Goal: Task Accomplishment & Management: Manage account settings

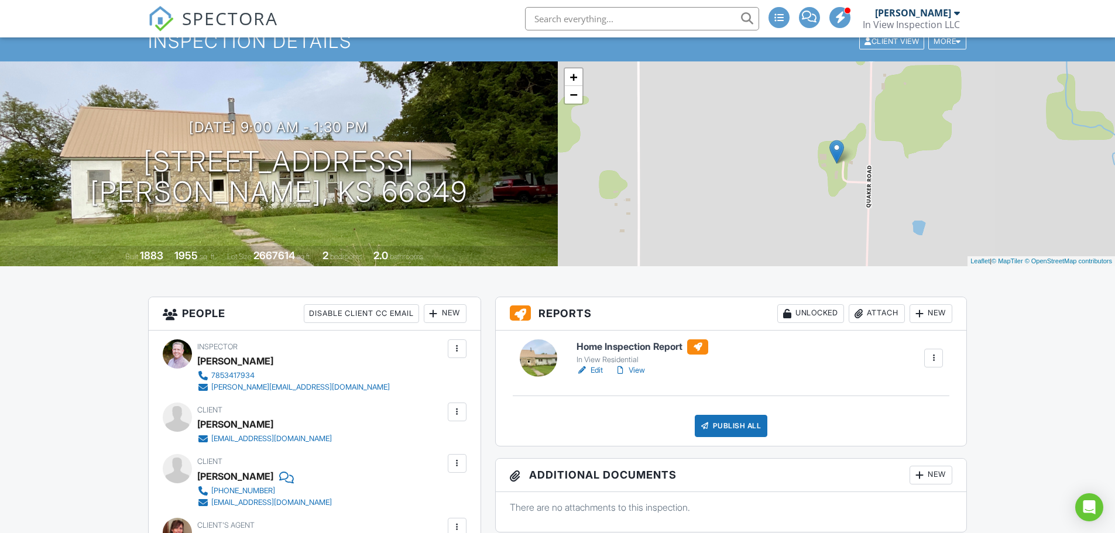
click at [865, 314] on div "Attach" at bounding box center [877, 313] width 56 height 19
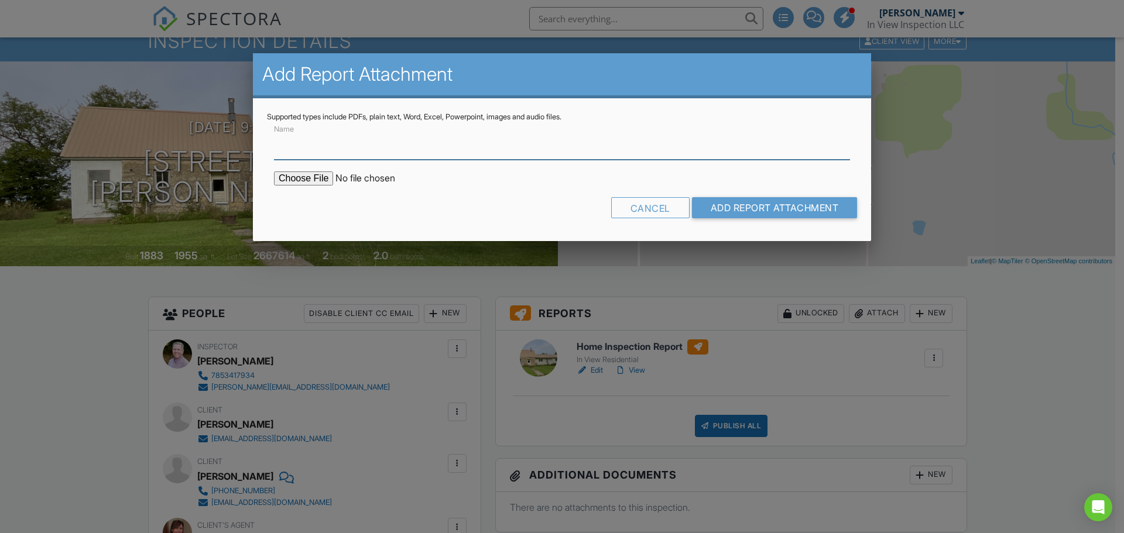
click at [331, 151] on input "Name" at bounding box center [562, 145] width 576 height 29
type input "Radon Report"
click at [313, 177] on input "file" at bounding box center [373, 179] width 199 height 14
type input "C:\fakepath\1408 Quaker Rd, Dwight_RadonReport.pdf"
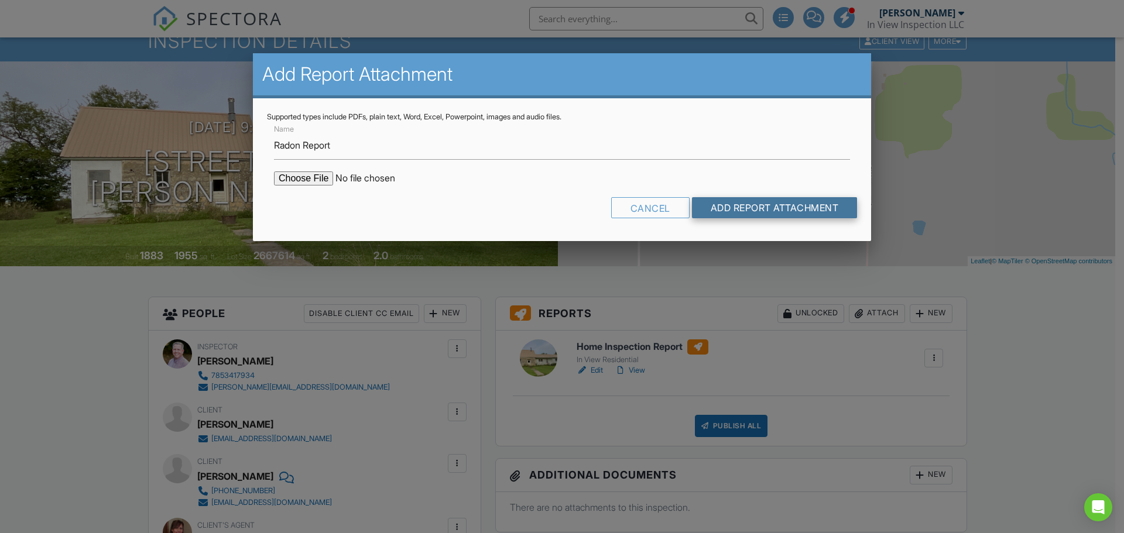
click at [714, 206] on input "Add Report Attachment" at bounding box center [775, 207] width 166 height 21
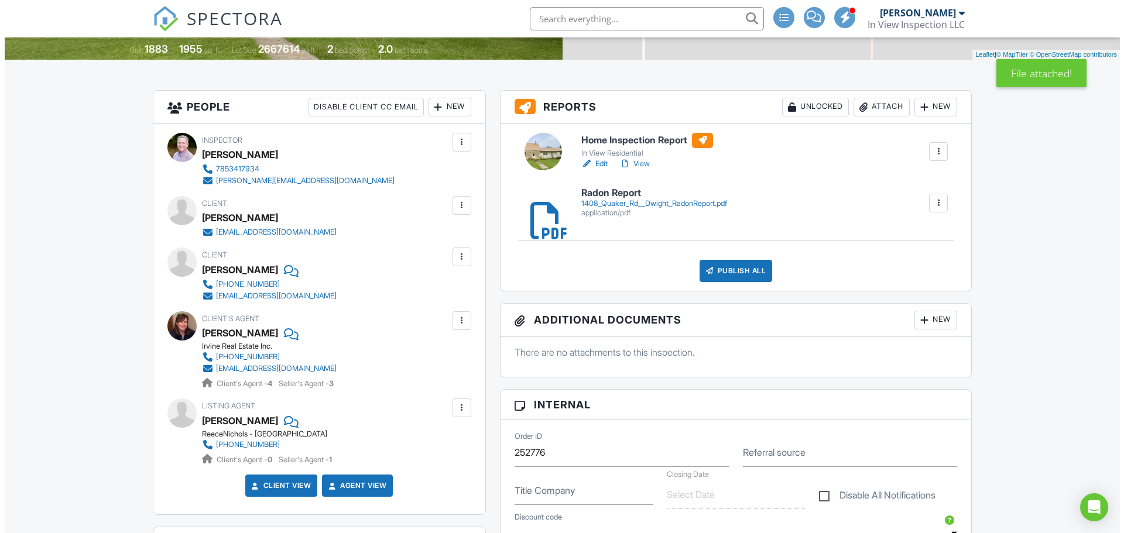
scroll to position [234, 0]
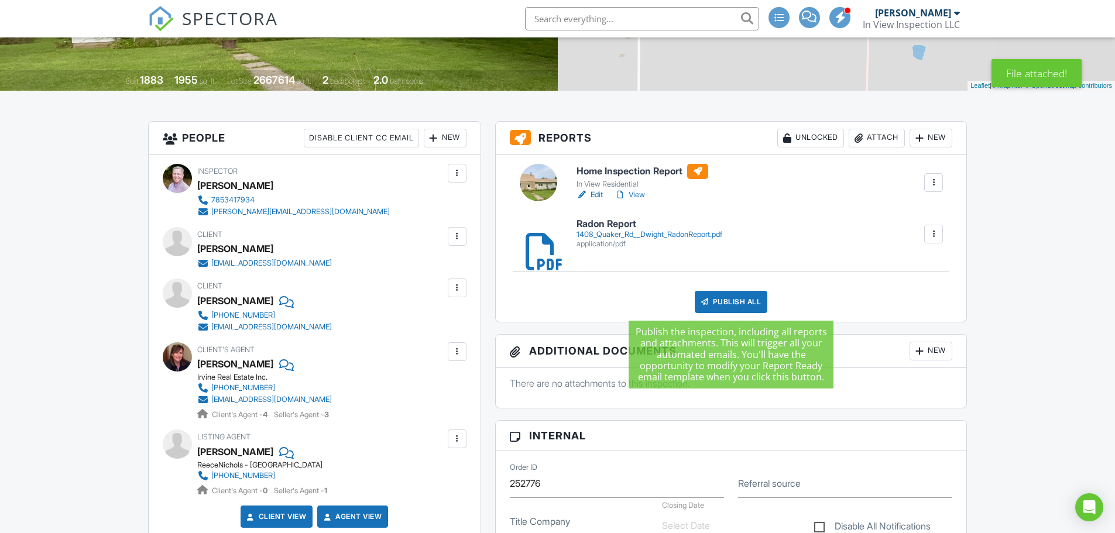
click at [742, 304] on div "Publish All" at bounding box center [731, 302] width 73 height 22
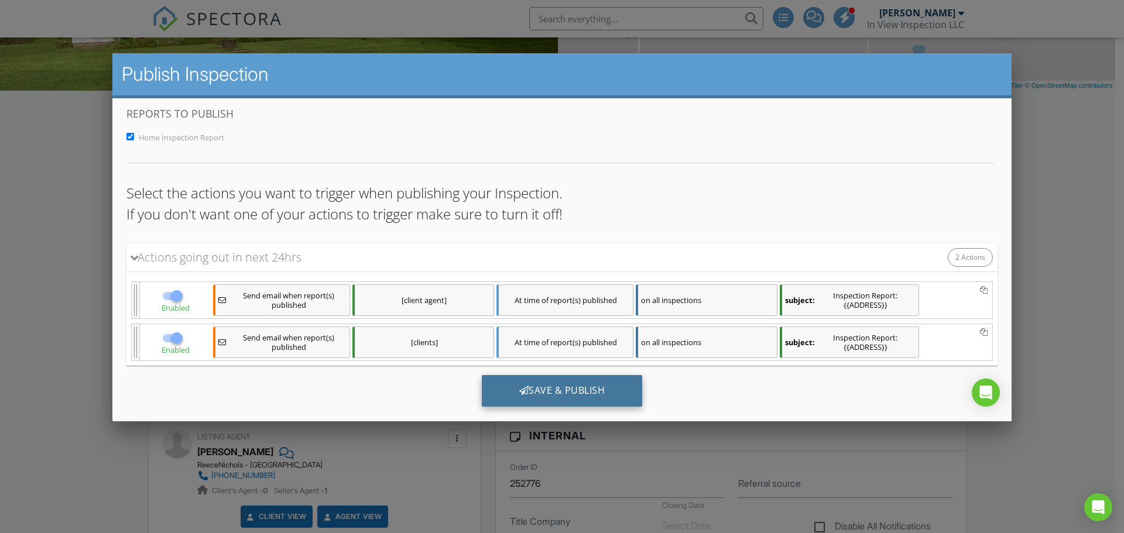
scroll to position [27, 0]
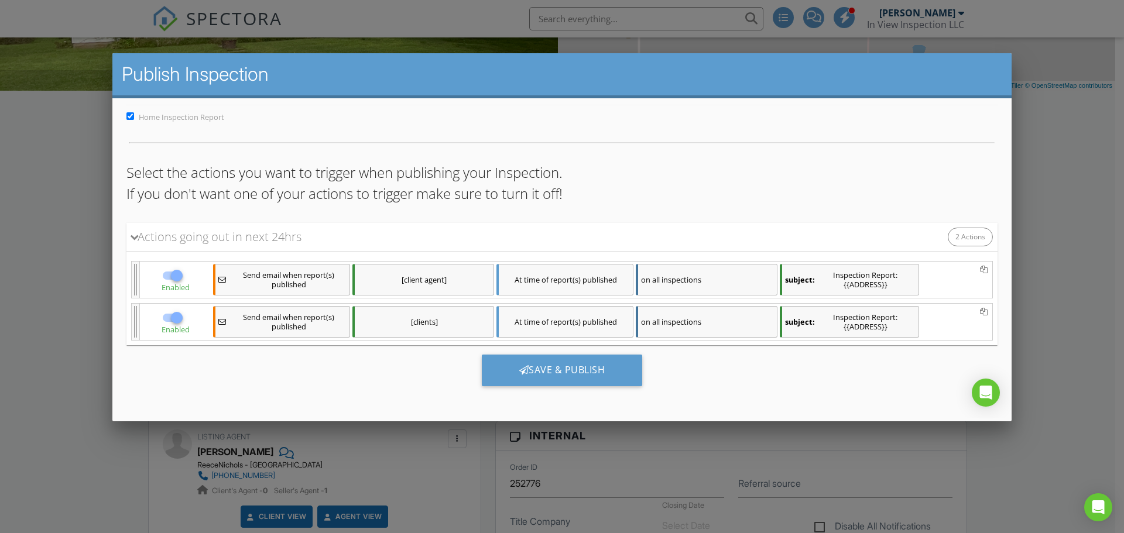
click at [808, 463] on div at bounding box center [562, 274] width 1124 height 667
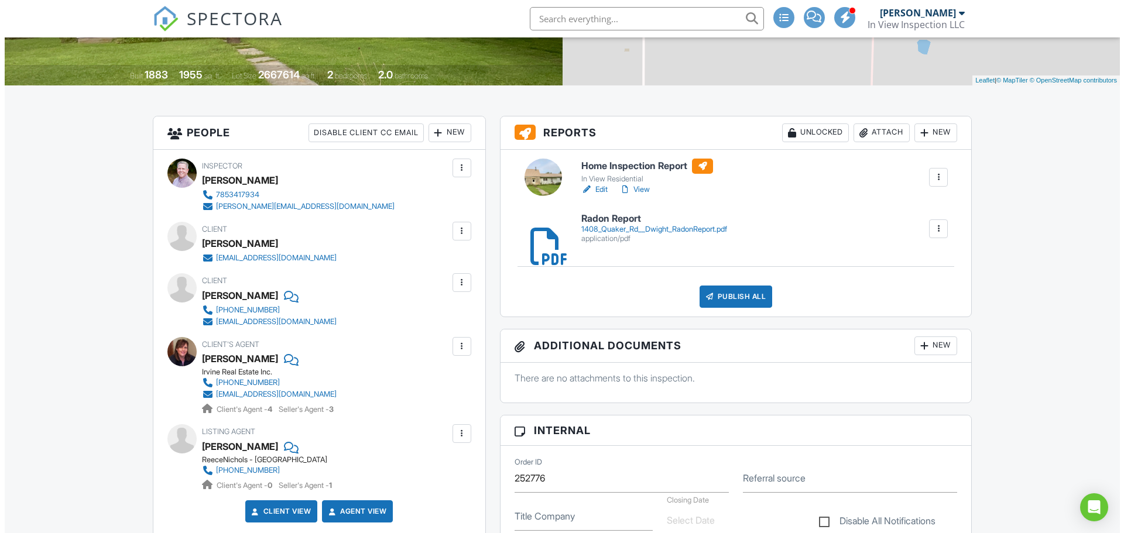
scroll to position [234, 0]
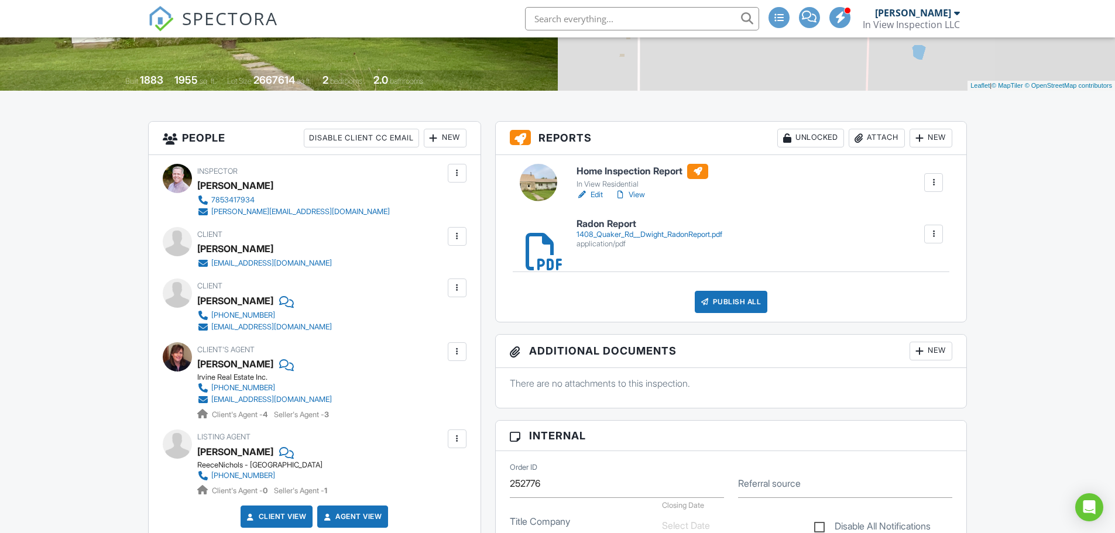
click at [733, 302] on div "Publish All" at bounding box center [731, 302] width 73 height 22
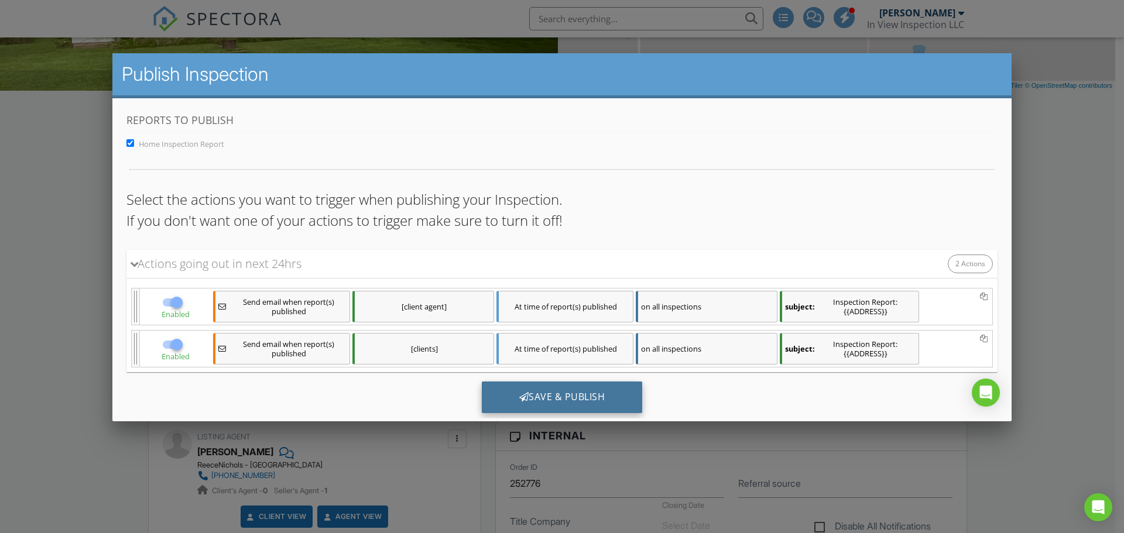
click at [561, 392] on div "Save & Publish" at bounding box center [562, 398] width 161 height 32
